Goal: Find specific page/section: Find specific page/section

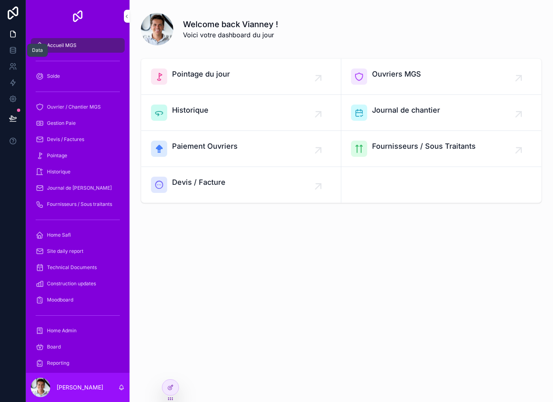
click at [15, 54] on icon at bounding box center [13, 50] width 8 height 8
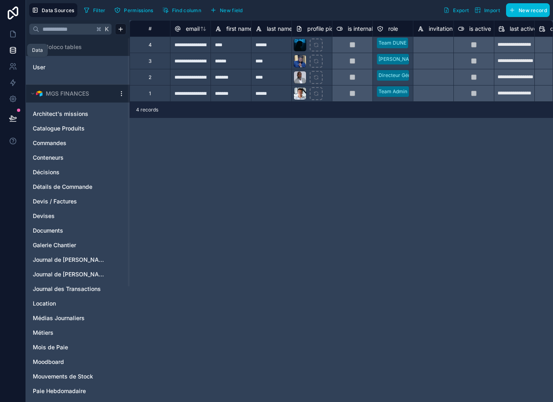
click at [16, 36] on icon at bounding box center [13, 34] width 8 height 8
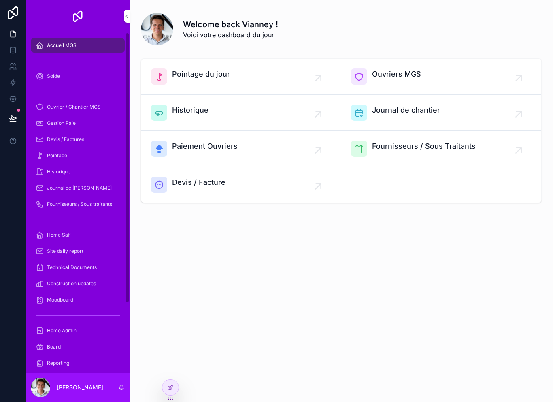
click at [66, 46] on span "Accueil MGS" at bounding box center [62, 45] width 30 height 6
click at [60, 78] on span "Solde" at bounding box center [53, 76] width 13 height 6
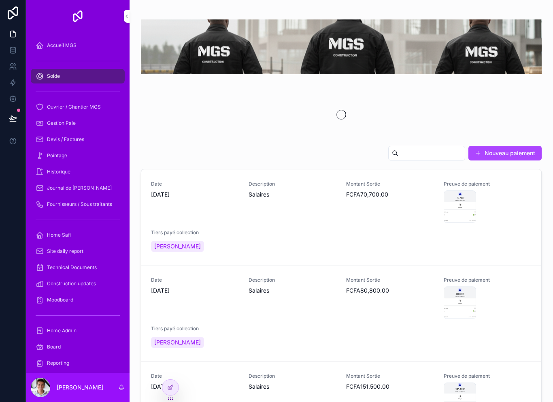
click at [65, 106] on span "Ouvrier / Chantier MGS" at bounding box center [74, 107] width 54 height 6
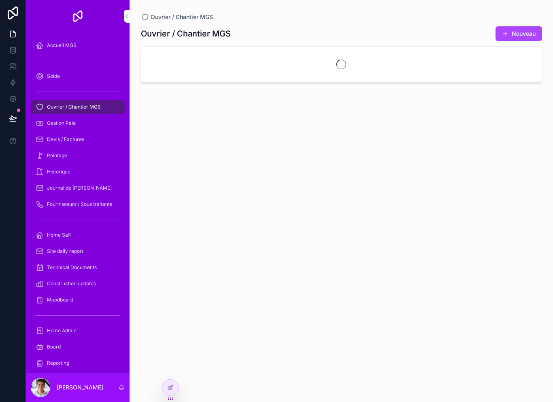
click at [65, 106] on span "Ouvrier / Chantier MGS" at bounding box center [74, 107] width 54 height 6
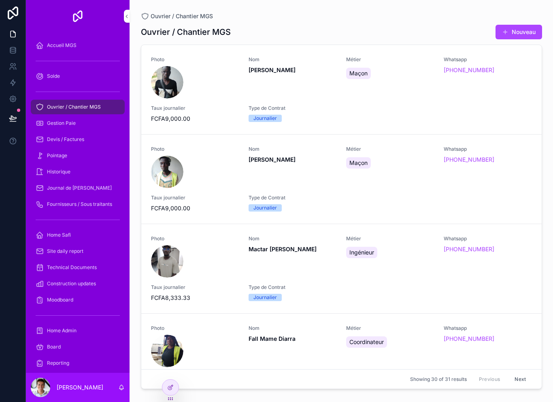
click at [63, 123] on span "Gestion Paie" at bounding box center [61, 123] width 29 height 6
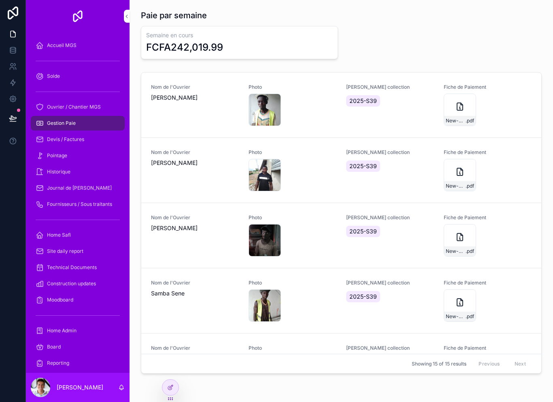
click at [174, 381] on div at bounding box center [170, 386] width 16 height 15
click at [172, 389] on icon at bounding box center [170, 387] width 6 height 6
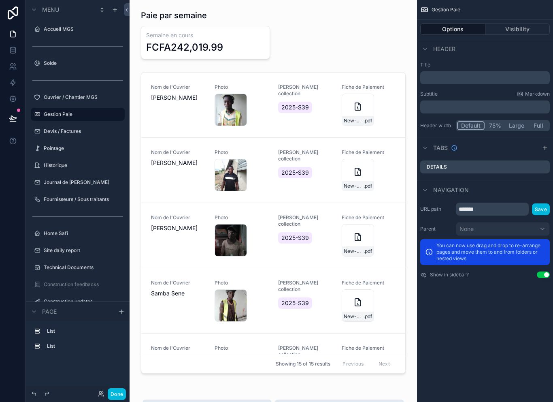
click at [510, 27] on button "Visibility" at bounding box center [517, 28] width 65 height 11
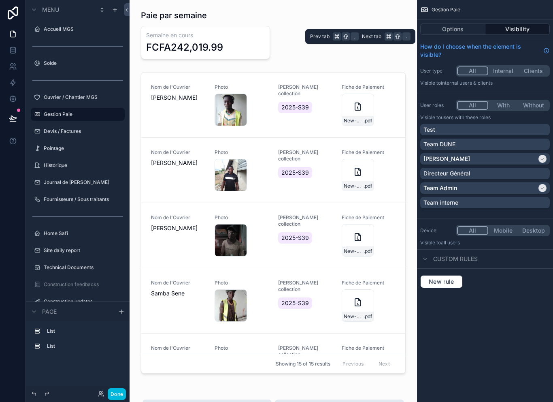
click at [468, 34] on button "Options" at bounding box center [452, 28] width 65 height 11
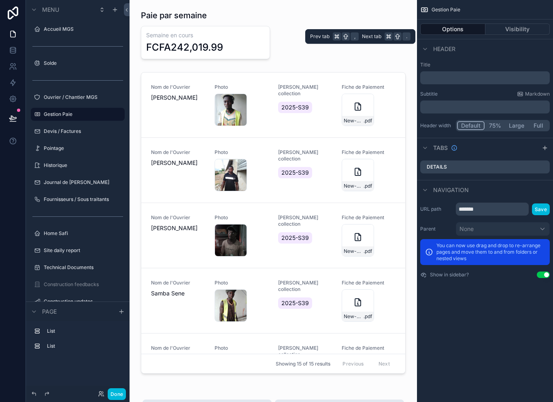
click at [518, 29] on button "Visibility" at bounding box center [517, 28] width 65 height 11
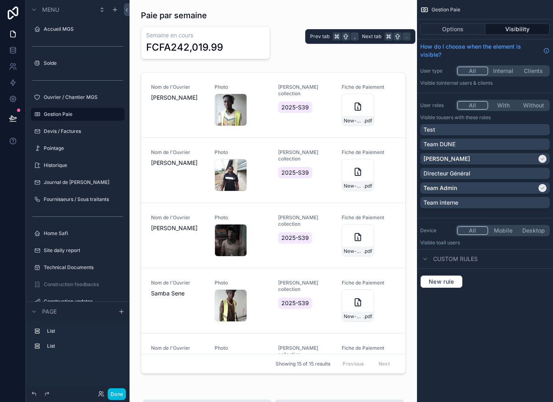
click at [467, 31] on button "Options" at bounding box center [452, 28] width 65 height 11
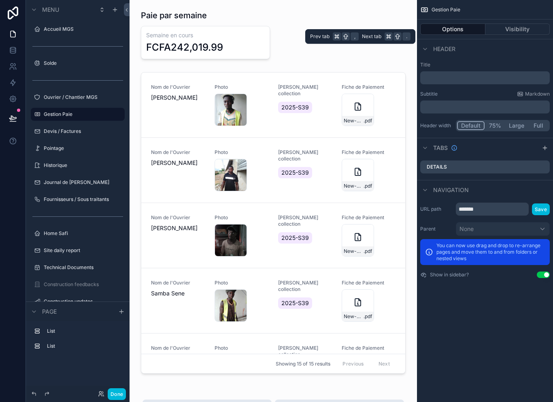
click at [529, 30] on button "Visibility" at bounding box center [517, 28] width 65 height 11
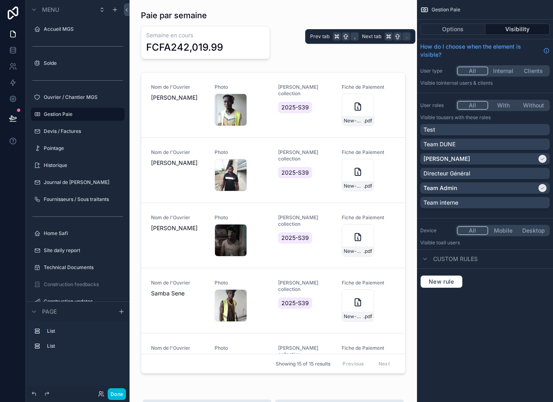
click at [473, 33] on button "Options" at bounding box center [452, 28] width 65 height 11
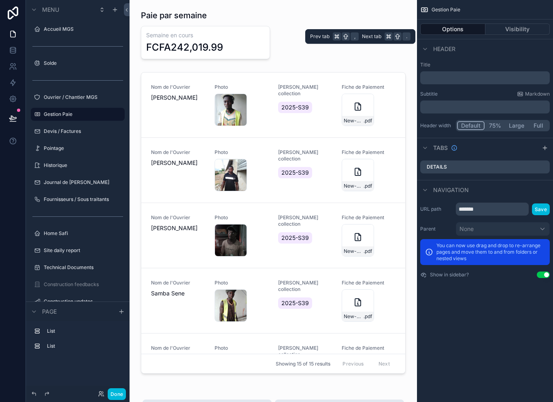
click at [124, 398] on button "Done" at bounding box center [117, 394] width 18 height 12
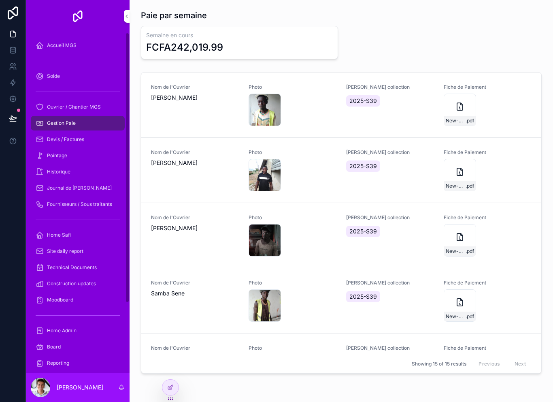
click at [50, 107] on span "Ouvrier / Chantier MGS" at bounding box center [74, 107] width 54 height 6
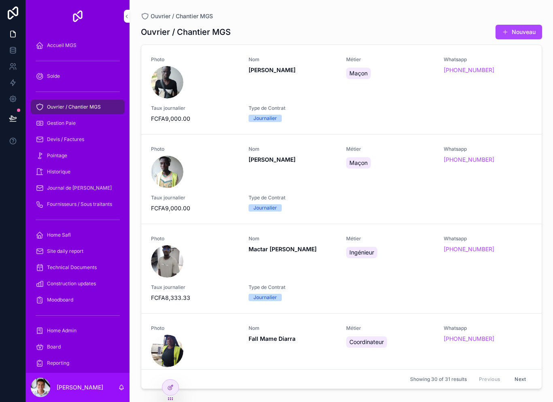
click at [388, 103] on div "Photo Nom Faye Elhadji Métier Maçon Whatsapp +221 78 247 89 71 Taux journalier …" at bounding box center [341, 89] width 381 height 66
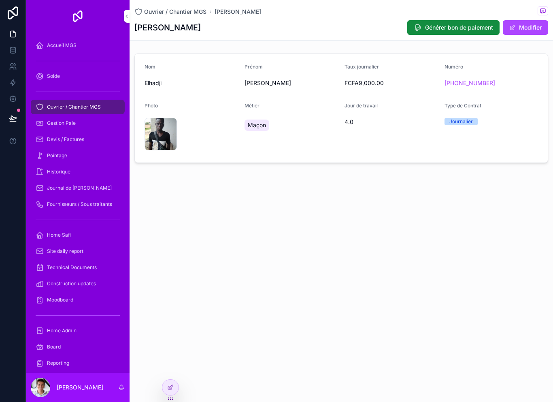
click at [63, 105] on span "Ouvrier / Chantier MGS" at bounding box center [74, 107] width 54 height 6
